Goal: Transaction & Acquisition: Purchase product/service

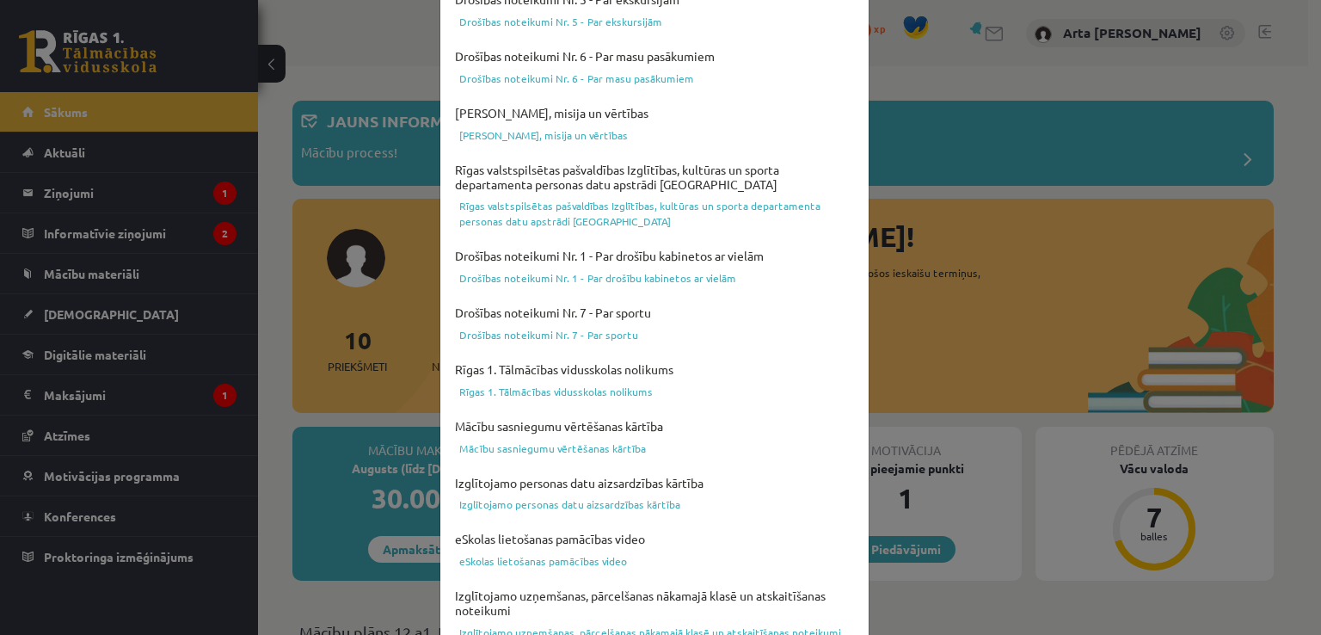
scroll to position [604, 0]
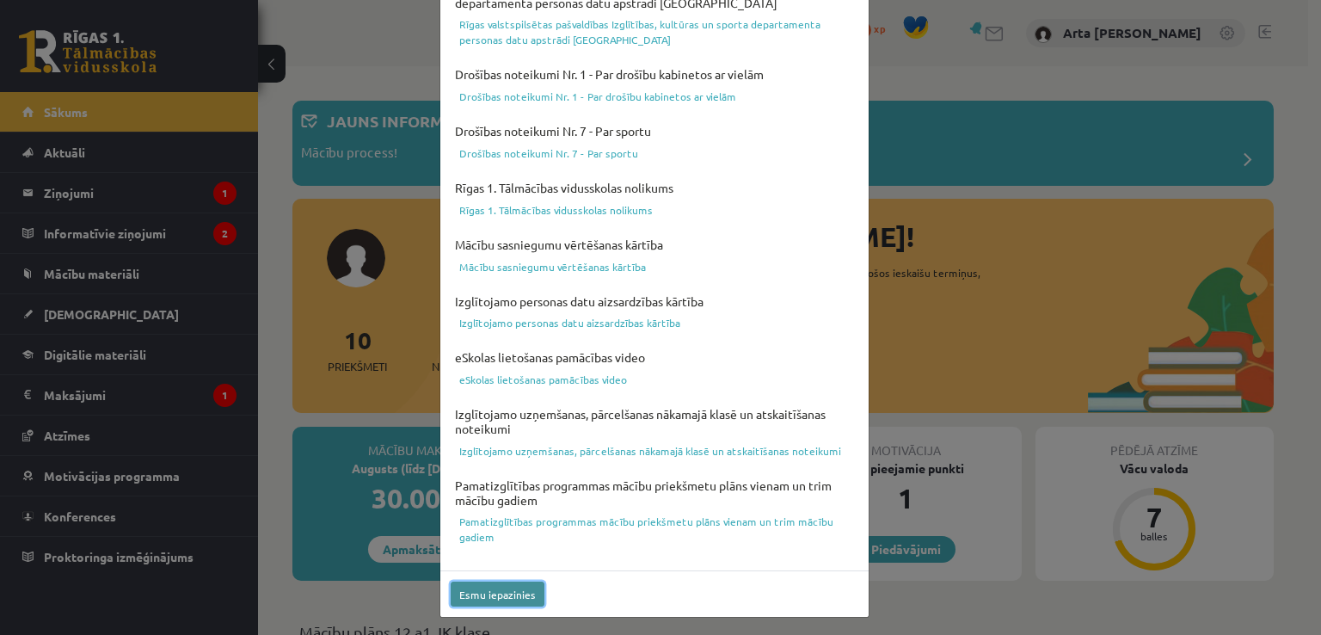
click at [490, 587] on button "Esmu iepazinies" at bounding box center [498, 594] width 94 height 25
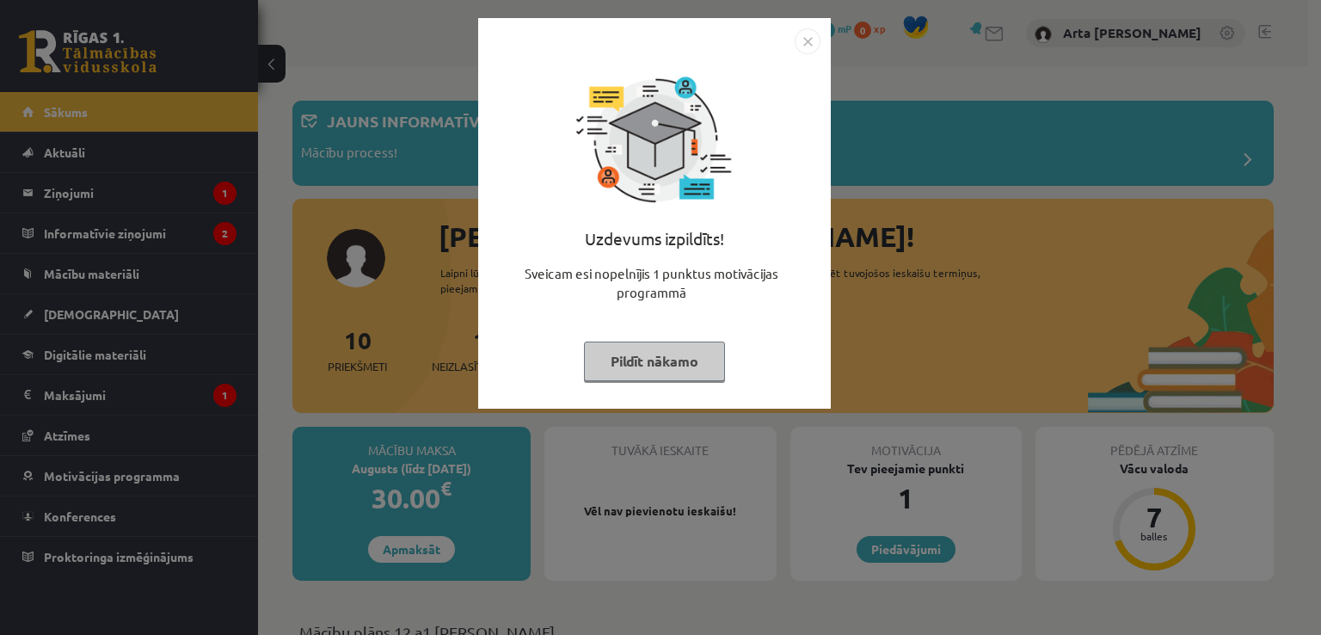
click at [672, 366] on button "Pildīt nākamo" at bounding box center [654, 362] width 141 height 40
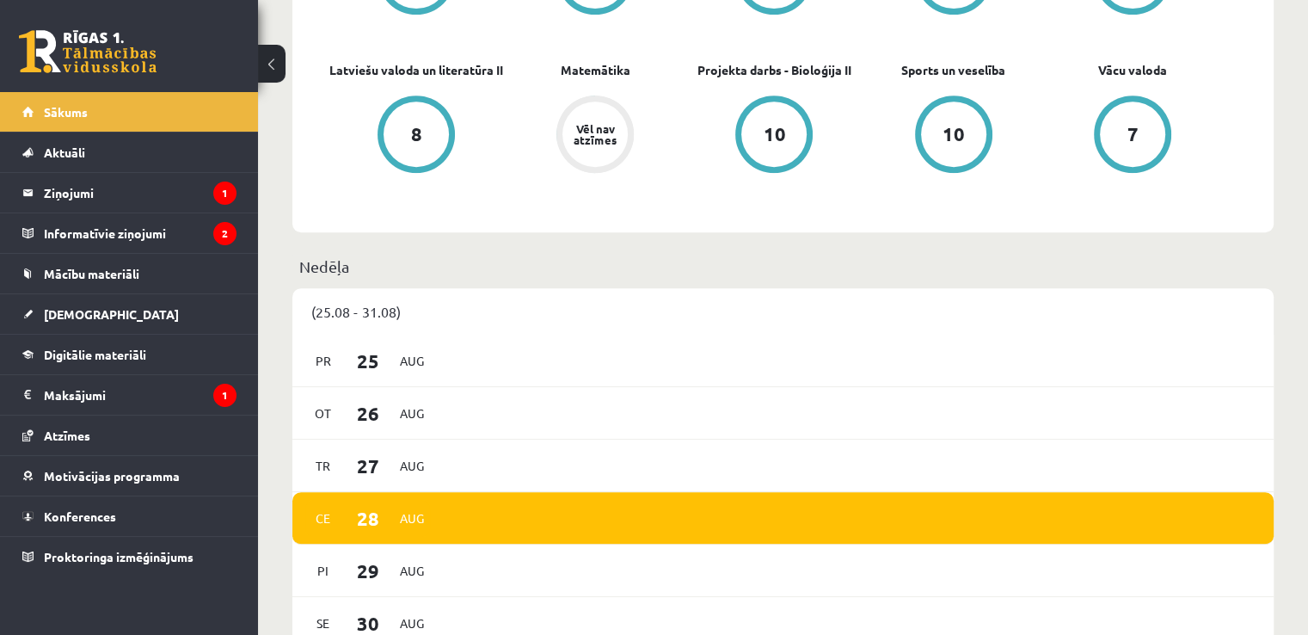
scroll to position [769, 0]
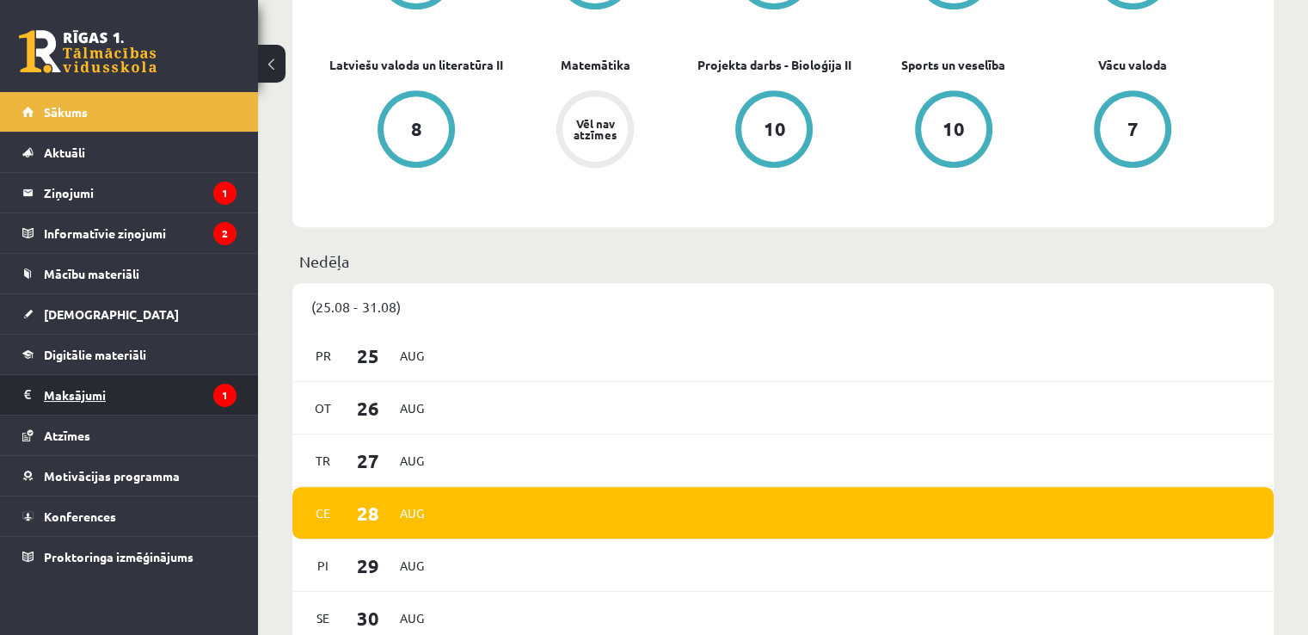
click at [167, 402] on legend "Maksājumi 1" at bounding box center [140, 395] width 193 height 40
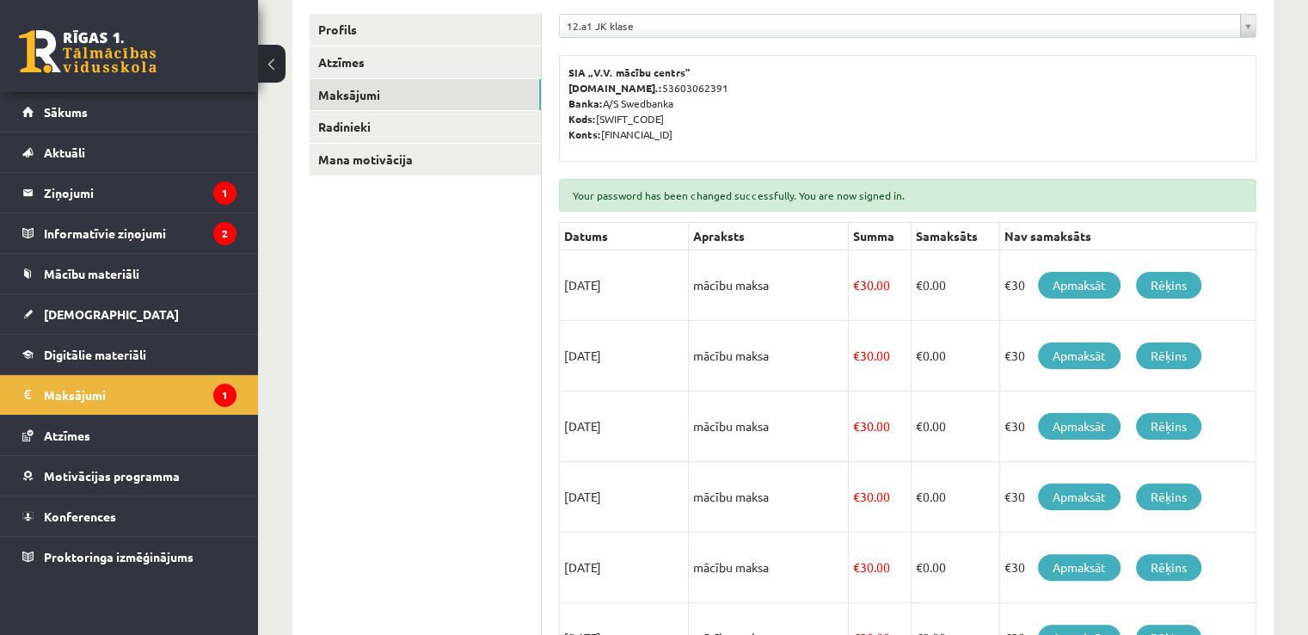
scroll to position [265, 0]
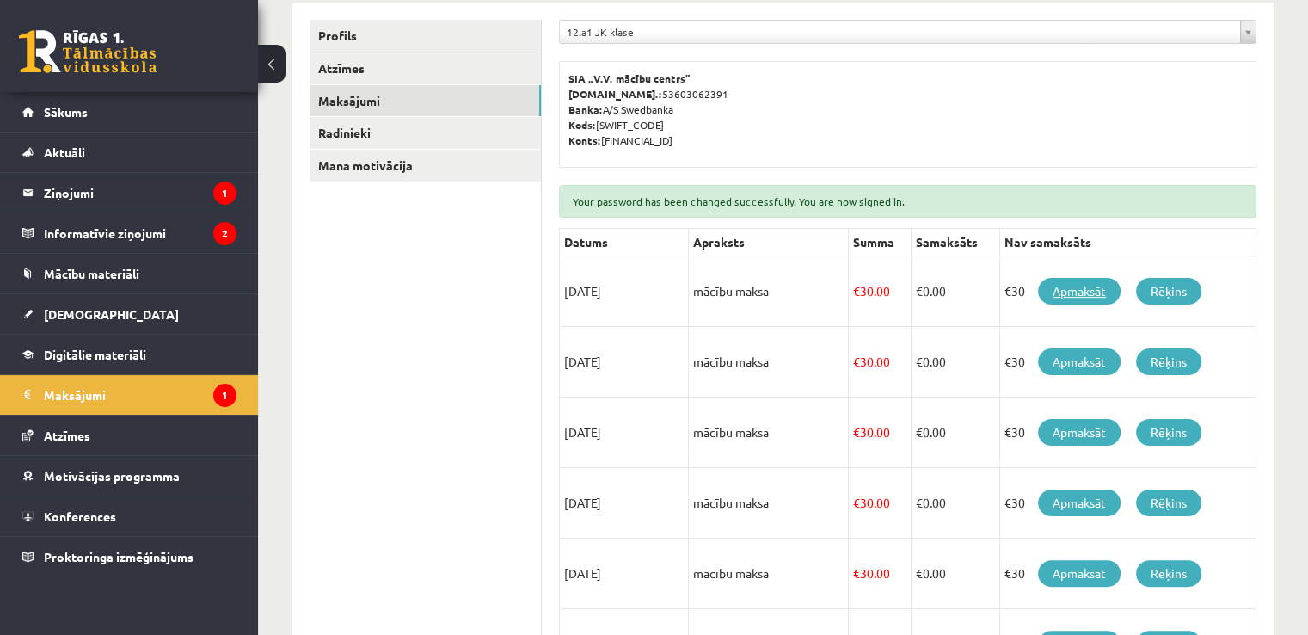
click at [1067, 293] on link "Apmaksāt" at bounding box center [1079, 291] width 83 height 27
